Goal: Find contact information: Find contact information

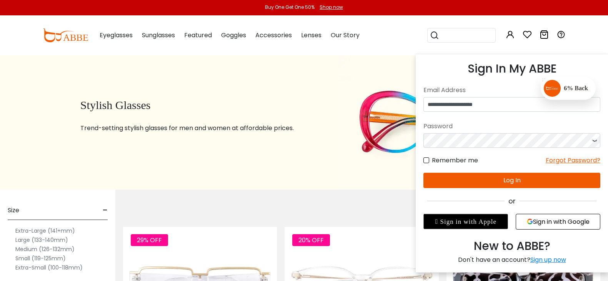
click at [515, 33] on icon at bounding box center [509, 34] width 9 height 9
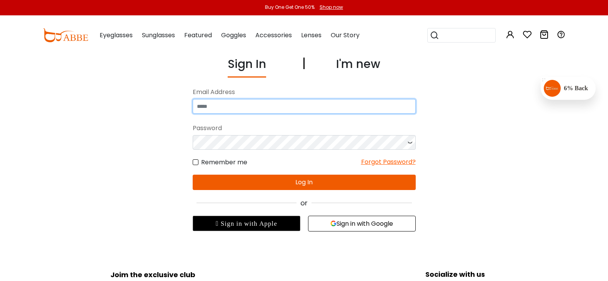
type input "**********"
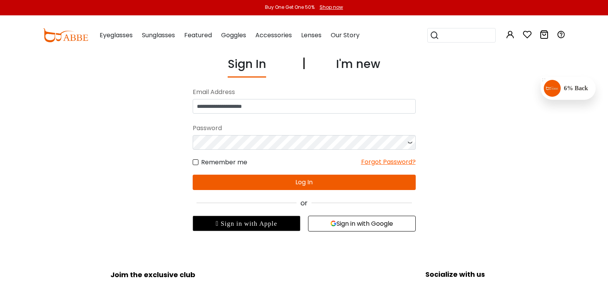
type input "**********"
click at [261, 182] on button "Log In" at bounding box center [304, 182] width 223 height 15
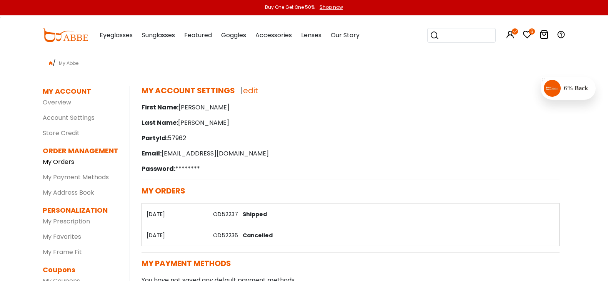
click at [43, 164] on link "My Orders" at bounding box center [59, 162] width 32 height 9
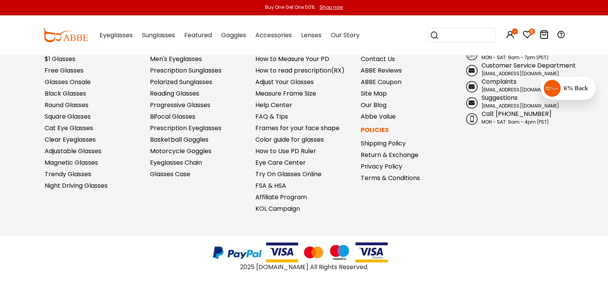
scroll to position [493, 0]
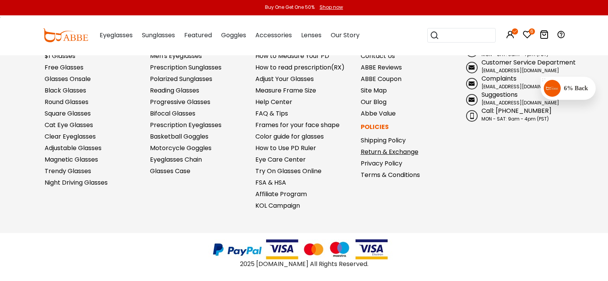
click at [376, 151] on link "Return & Exchange" at bounding box center [390, 152] width 58 height 9
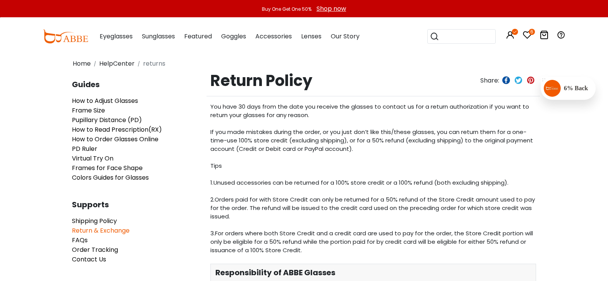
scroll to position [144, 0]
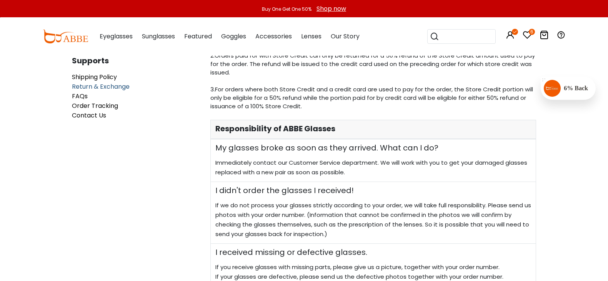
click at [109, 85] on span "Return & Exchange" at bounding box center [101, 86] width 58 height 9
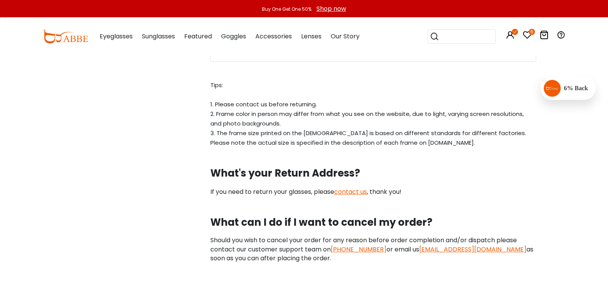
scroll to position [817, 0]
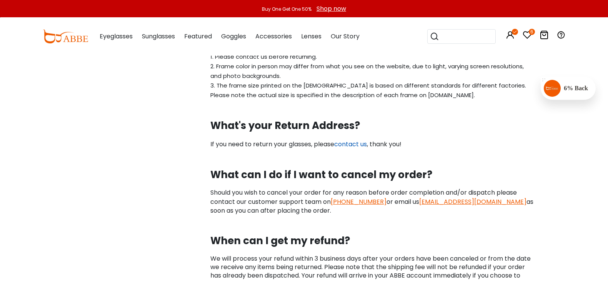
click at [356, 145] on link "contact us" at bounding box center [350, 144] width 33 height 9
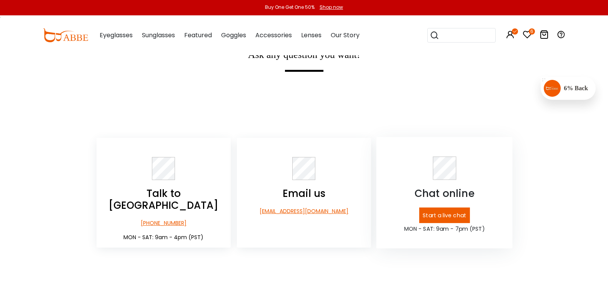
scroll to position [96, 0]
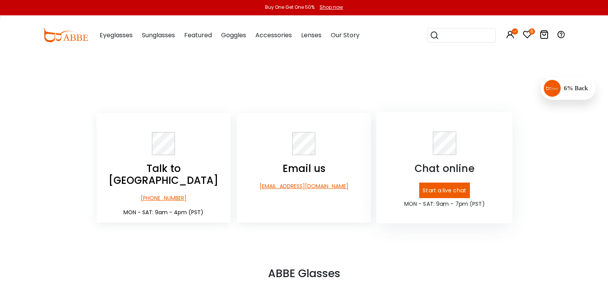
click at [442, 194] on p "Start a live chat" at bounding box center [444, 191] width 51 height 16
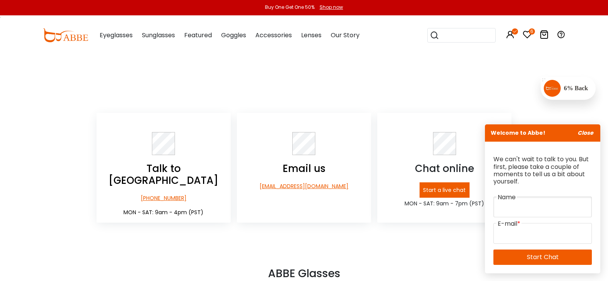
click at [507, 208] on input "text" at bounding box center [542, 207] width 98 height 21
type input "**********"
click at [515, 229] on input "email" at bounding box center [542, 233] width 98 height 21
type input "**********"
click at [506, 254] on link "Start Chat" at bounding box center [542, 257] width 98 height 15
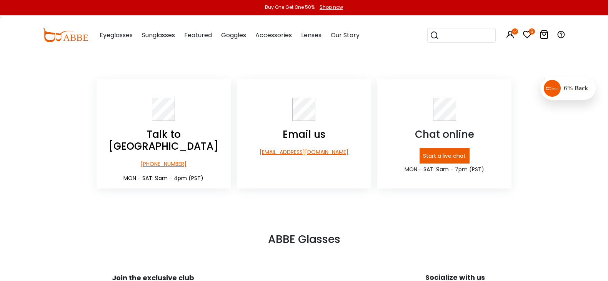
scroll to position [192, 0]
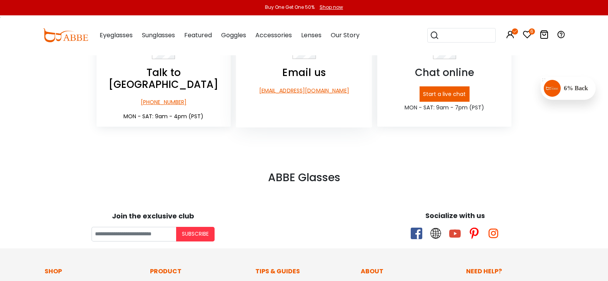
click at [292, 93] on p "[EMAIL_ADDRESS][DOMAIN_NAME]" at bounding box center [304, 91] width 136 height 8
click at [172, 99] on p "+1-585-800-1155" at bounding box center [163, 103] width 136 height 8
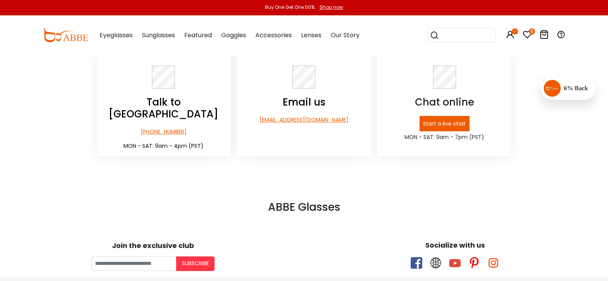
scroll to position [0, 0]
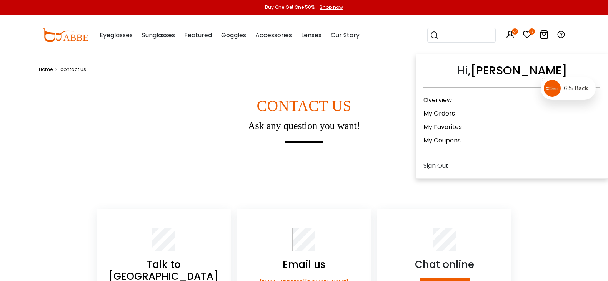
click at [449, 115] on link "My Orders" at bounding box center [439, 113] width 32 height 9
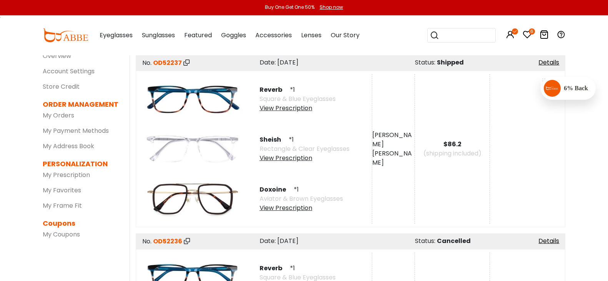
scroll to position [48, 0]
